Goal: Browse casually: Explore the website without a specific task or goal

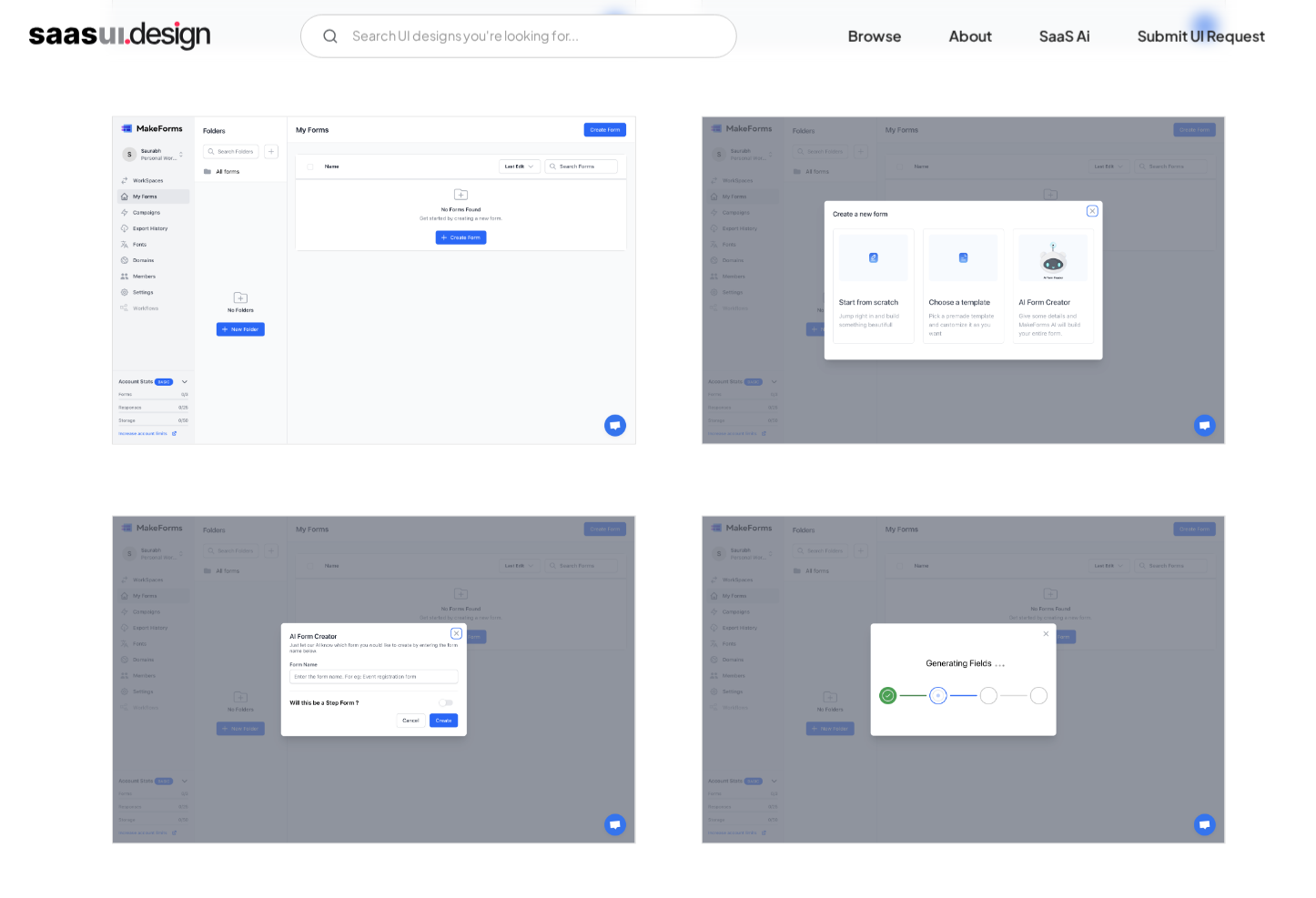
scroll to position [1125, 0]
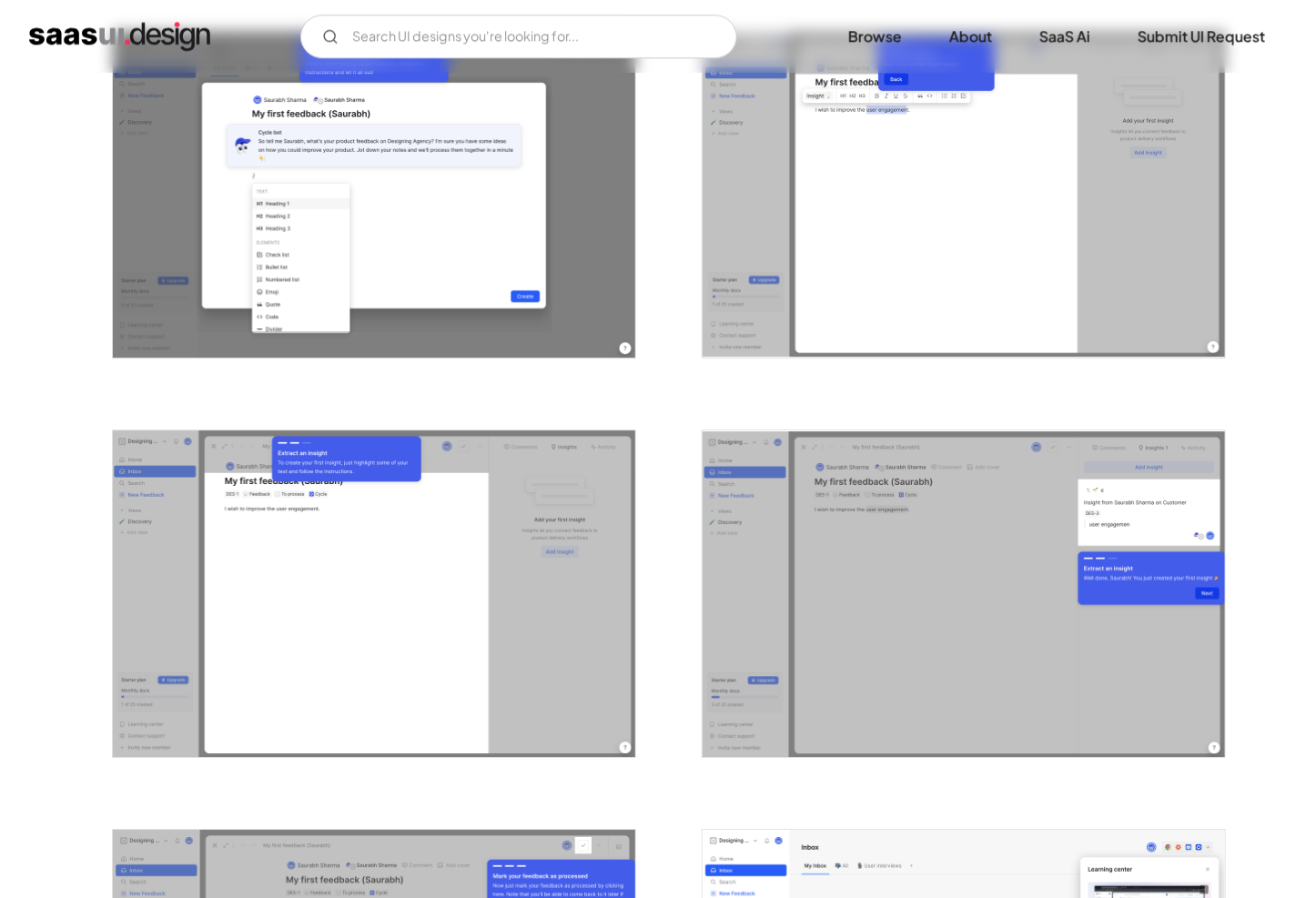
scroll to position [3287, 0]
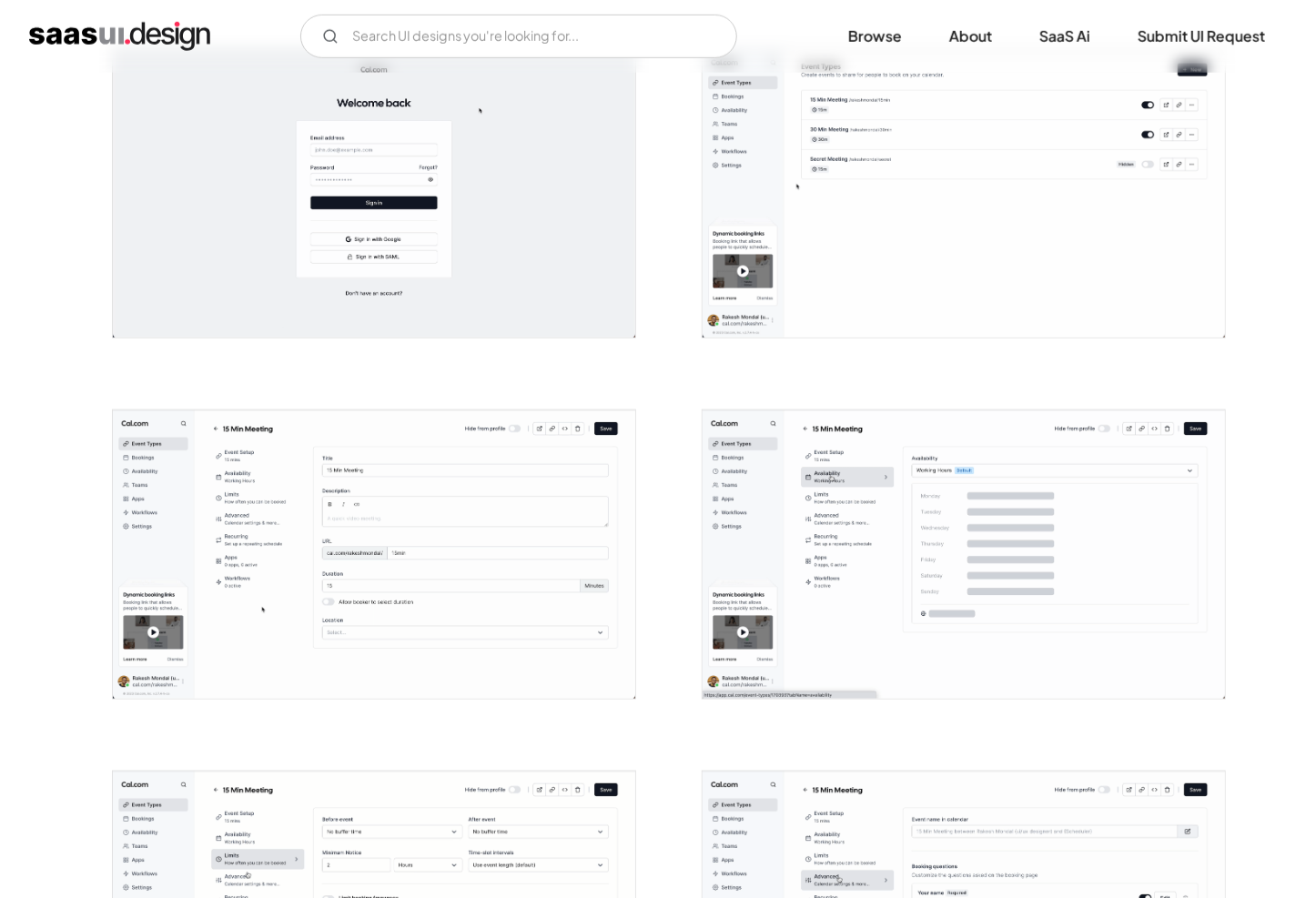
scroll to position [735, 0]
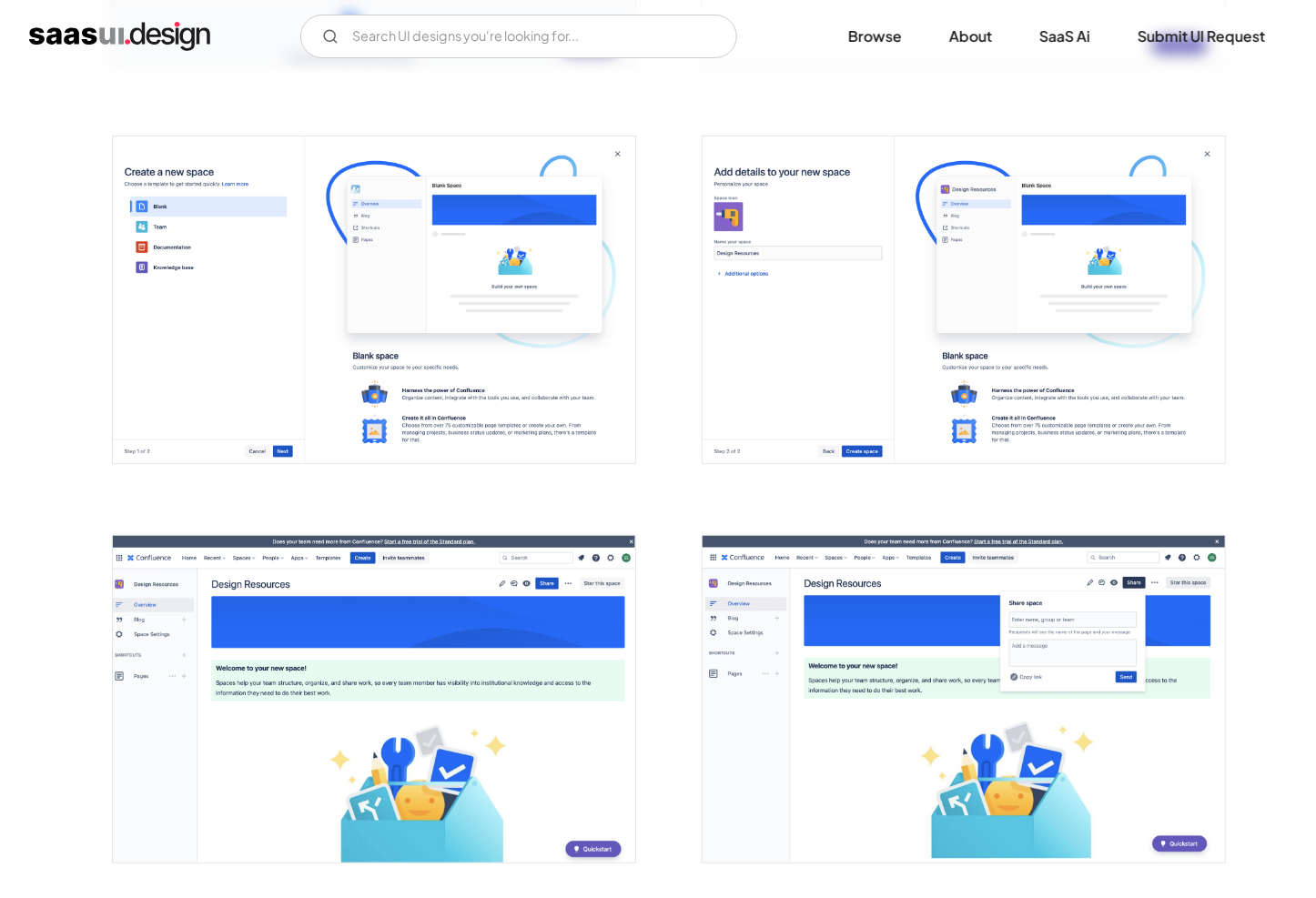
scroll to position [3571, 0]
